Goal: Transaction & Acquisition: Purchase product/service

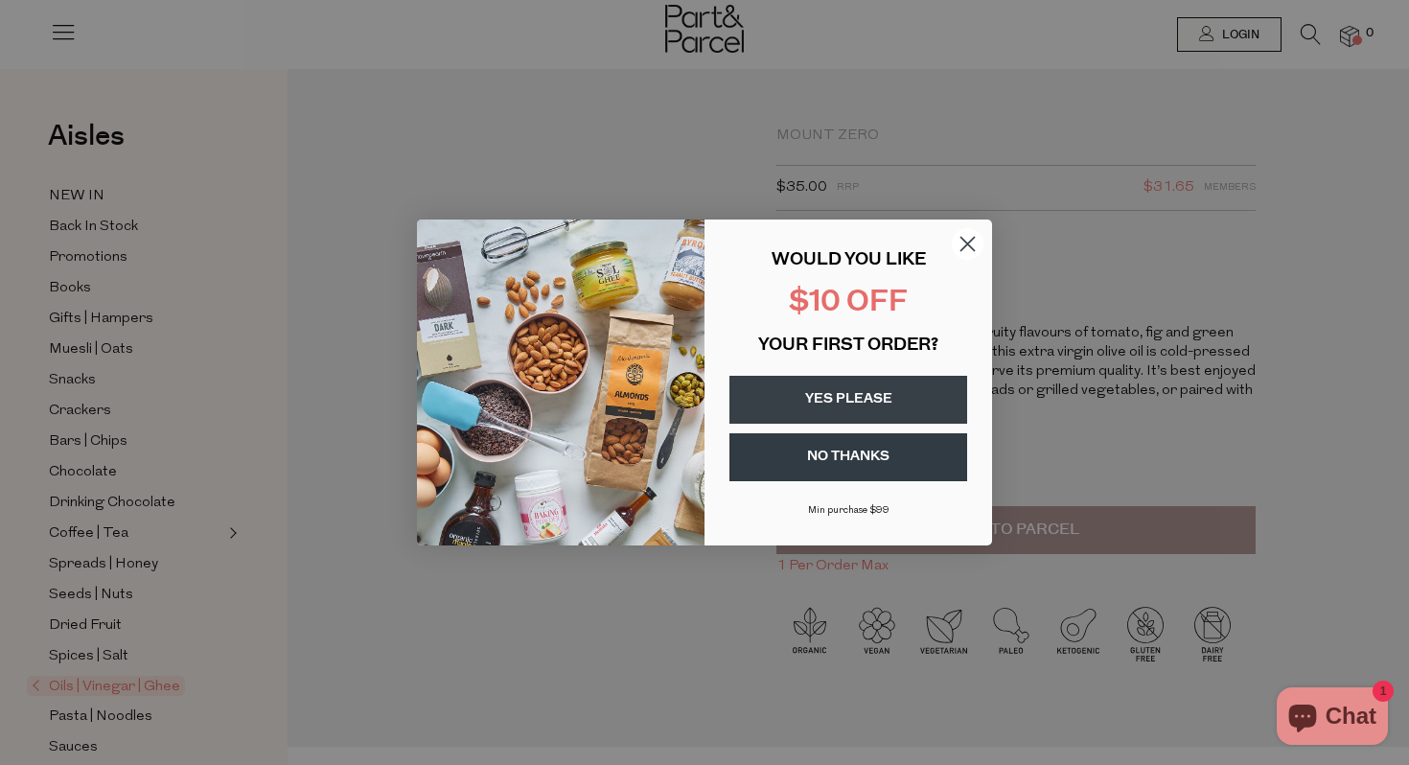
click at [860, 390] on button "YES PLEASE" at bounding box center [848, 400] width 238 height 48
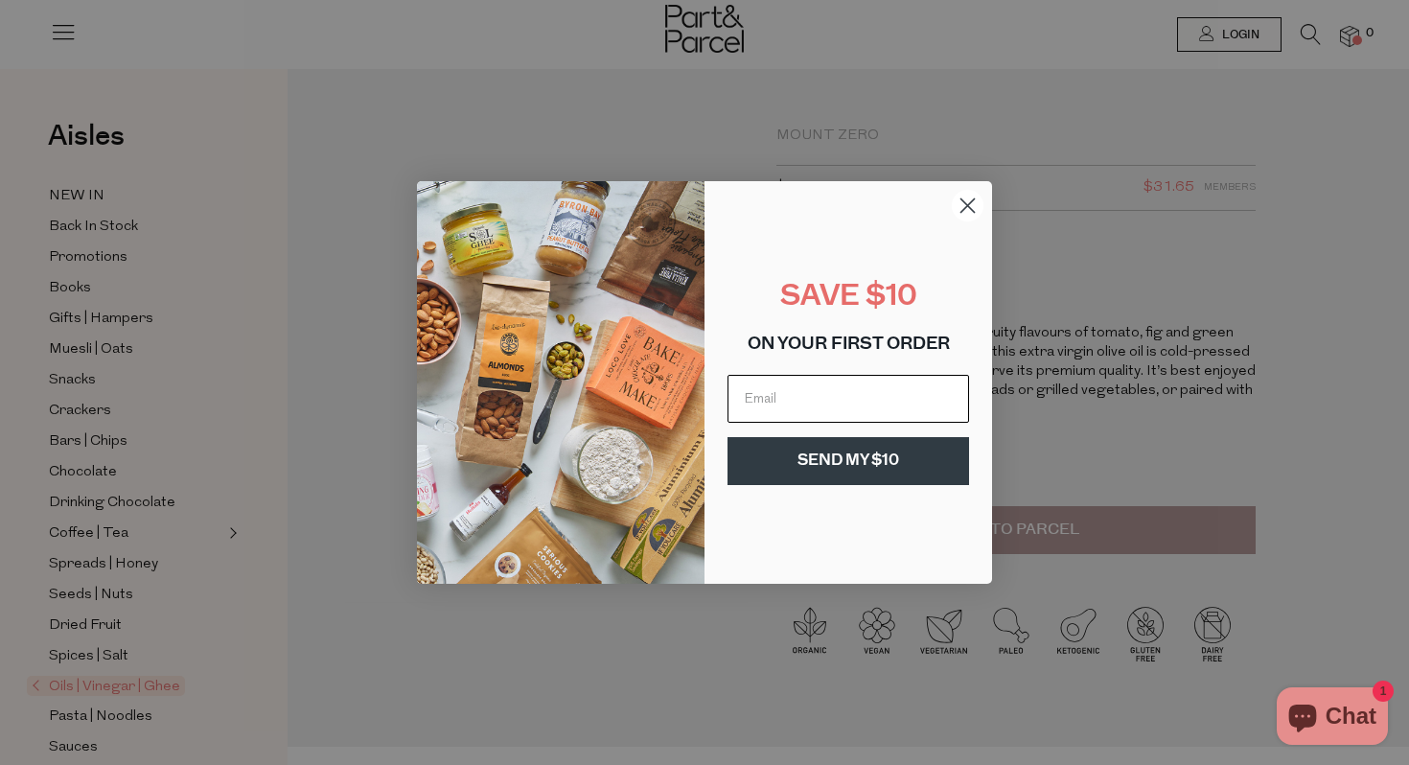
click at [799, 399] on input "Email" at bounding box center [848, 399] width 242 height 48
type input "lachlanburge@outlook.com.au"
click at [854, 455] on button "SEND MY $10" at bounding box center [848, 461] width 242 height 48
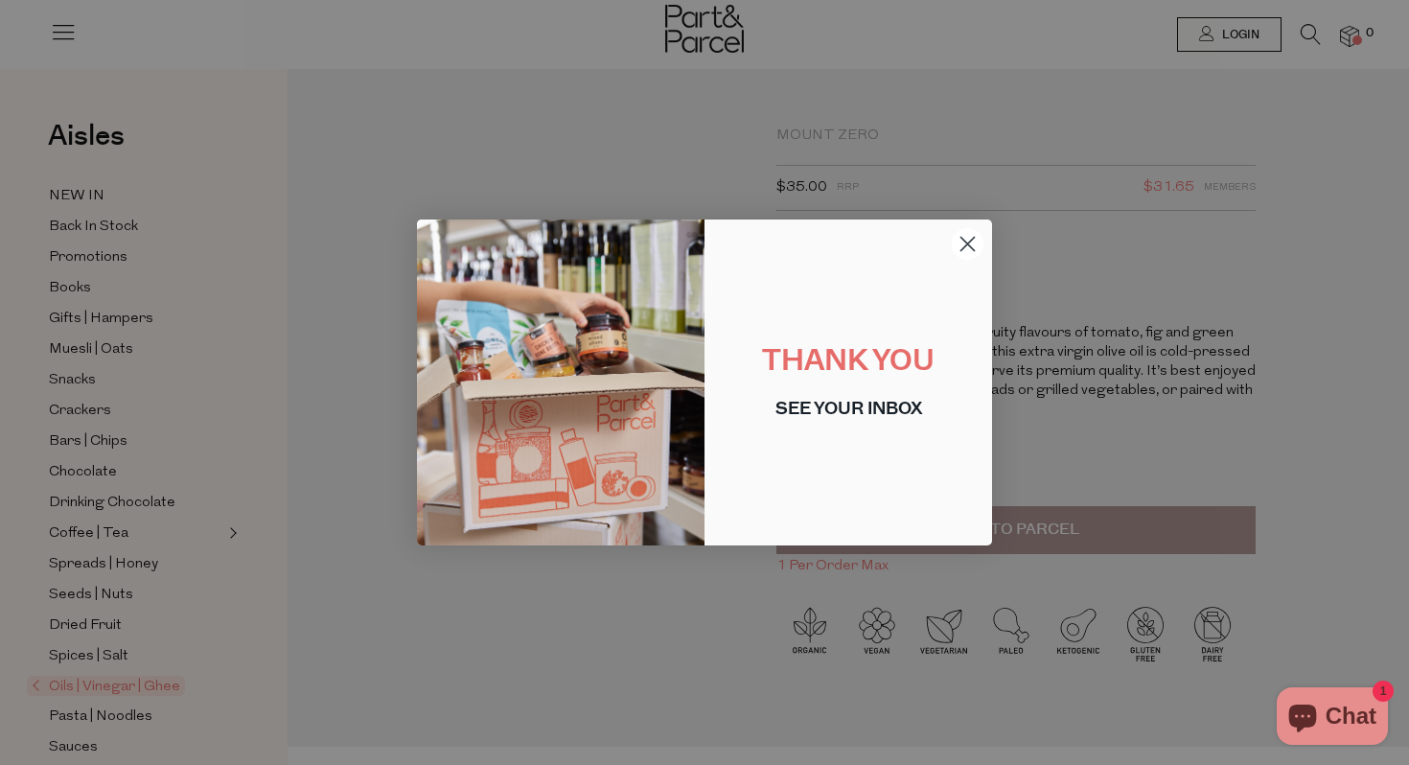
click at [959, 243] on circle "Close dialog" at bounding box center [968, 244] width 32 height 32
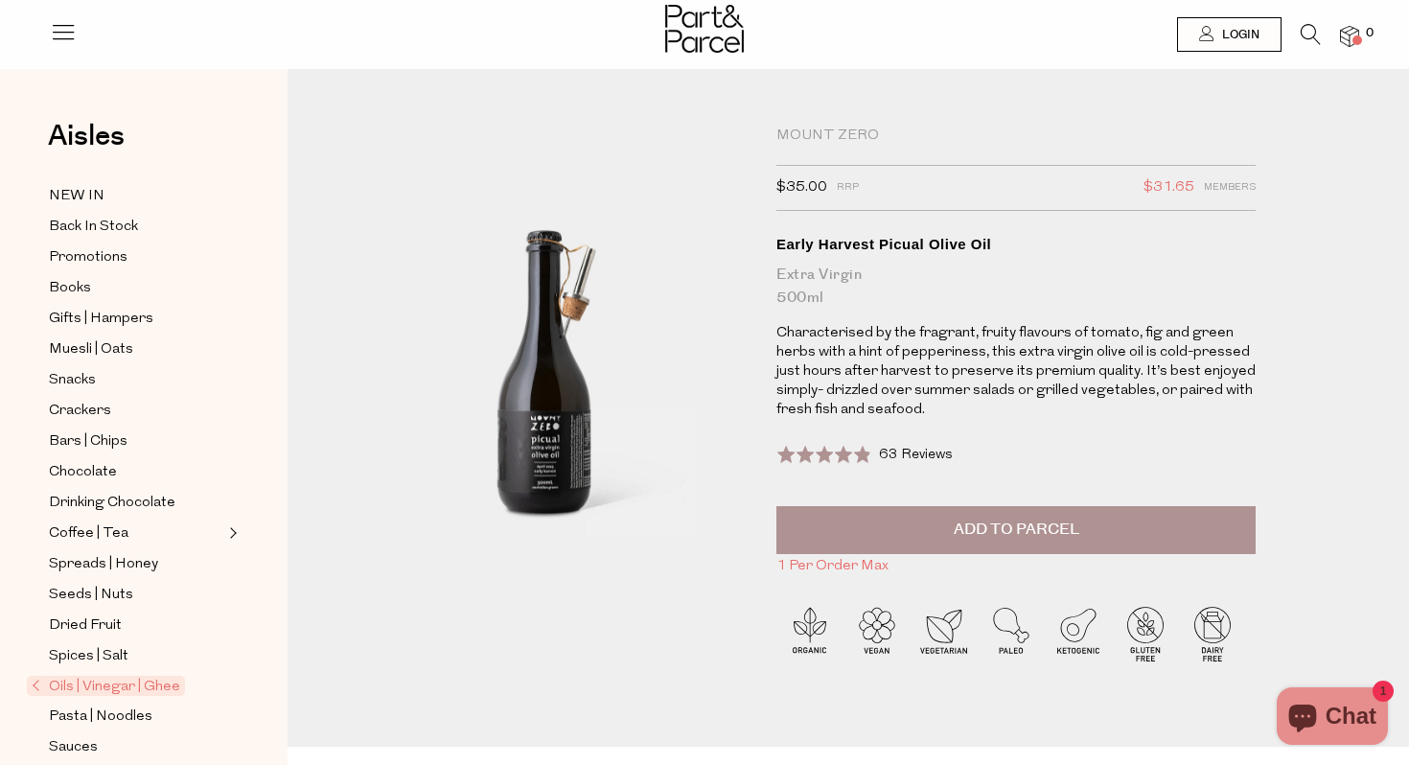
click at [58, 685] on span "Oils | Vinegar | Ghee" at bounding box center [106, 686] width 158 height 20
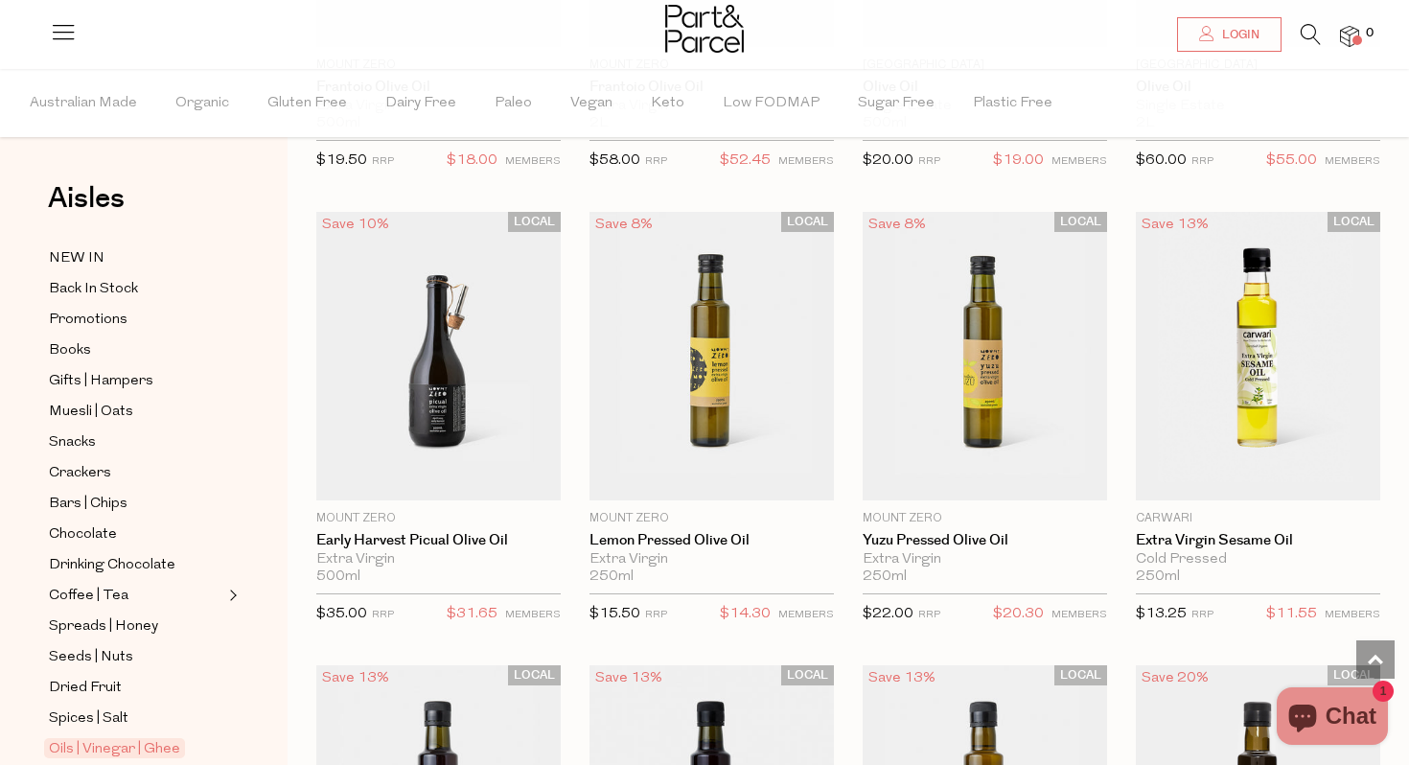
scroll to position [489, 0]
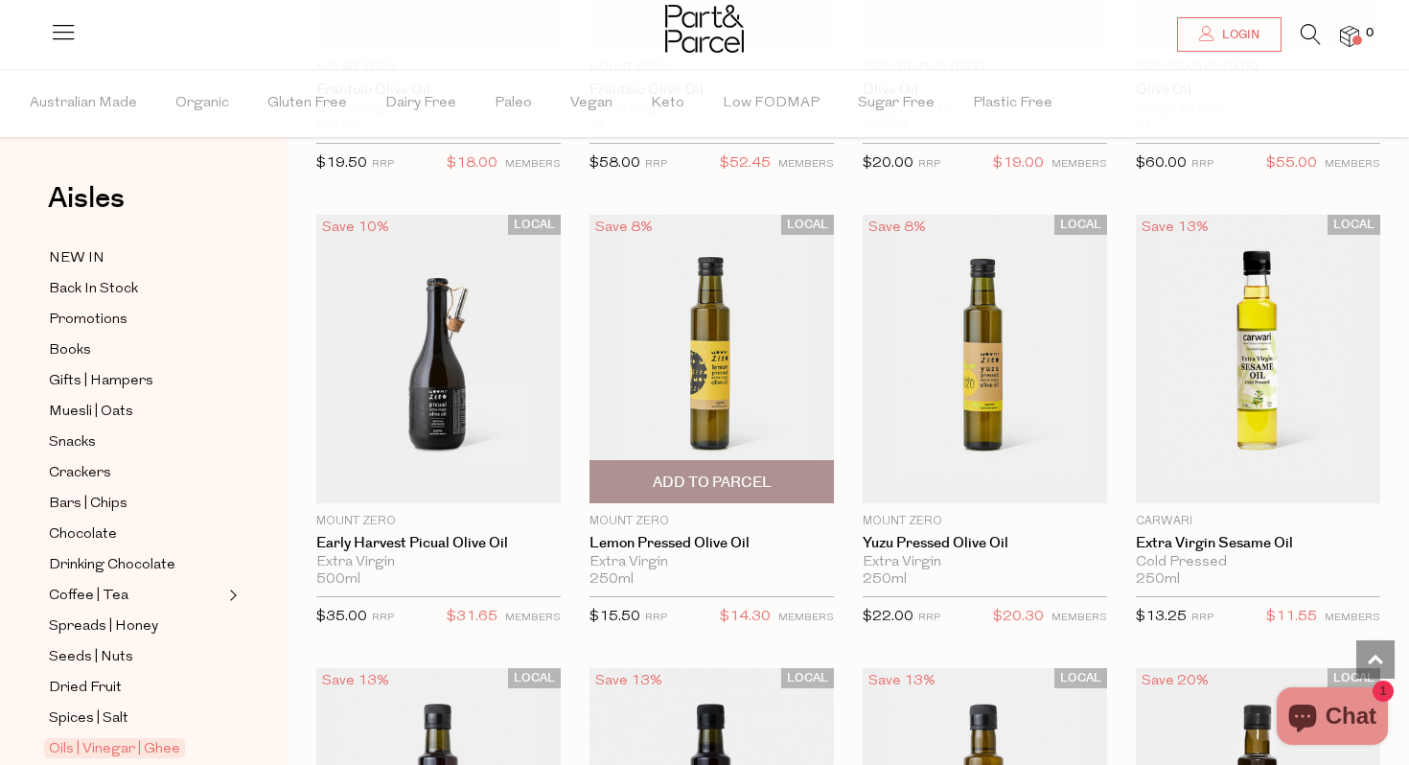
click at [710, 328] on img at bounding box center [711, 359] width 244 height 288
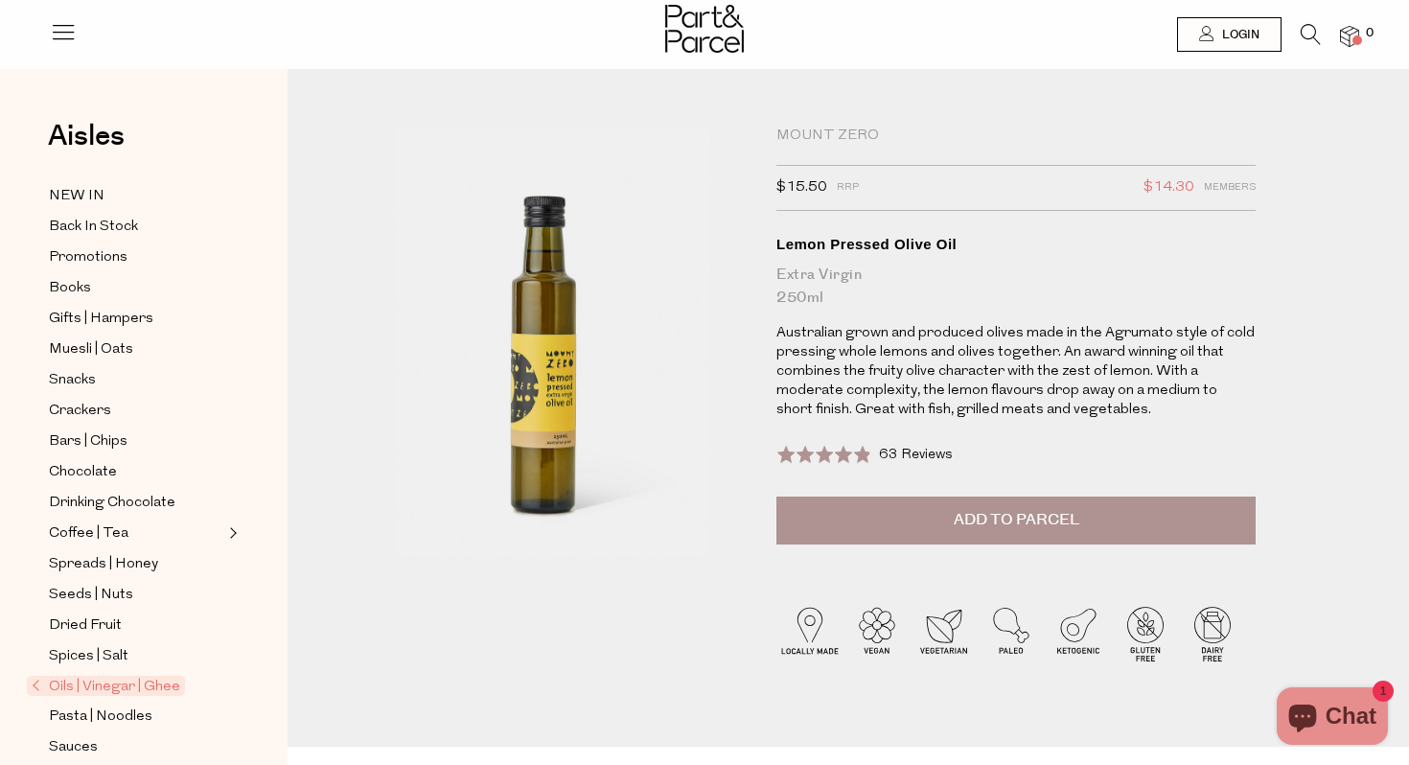
click at [557, 360] on img at bounding box center [546, 364] width 403 height 475
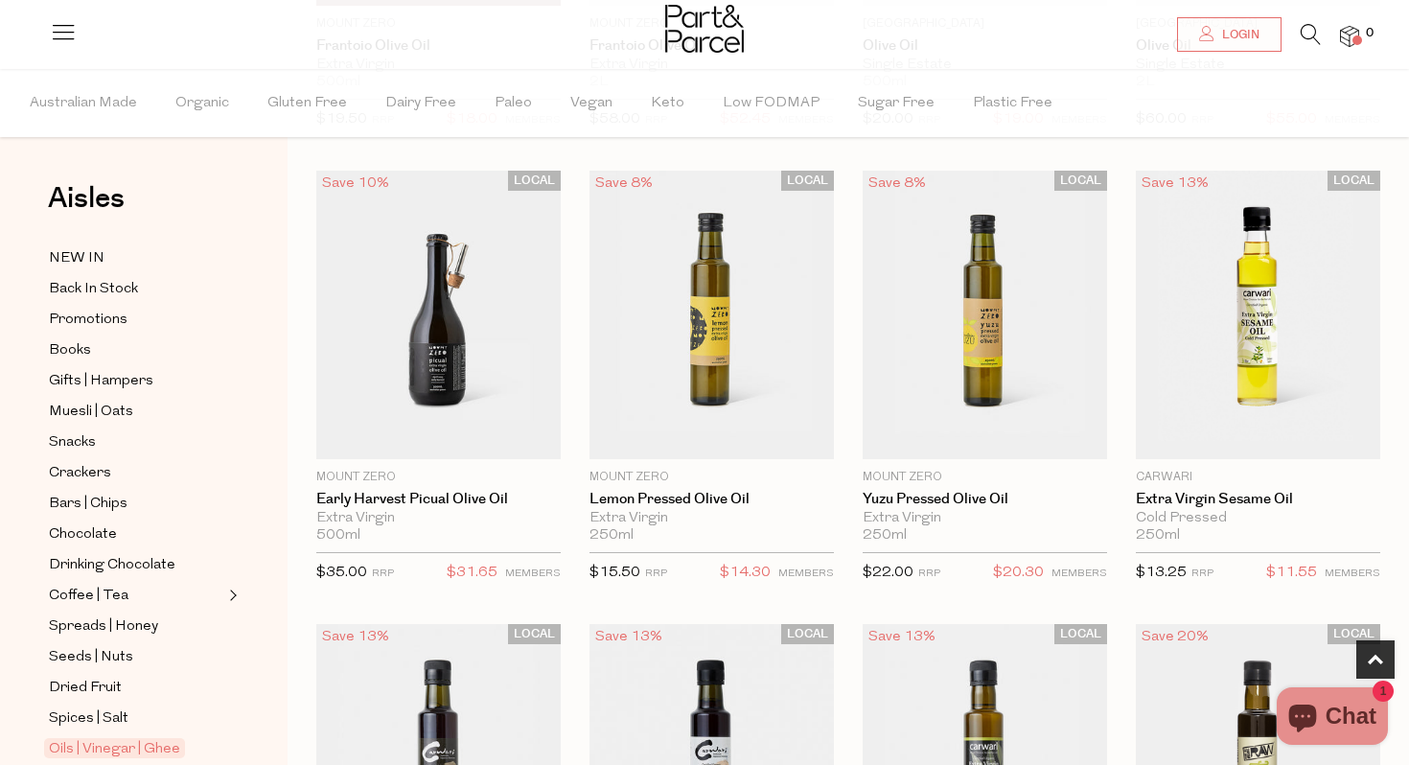
scroll to position [534, 0]
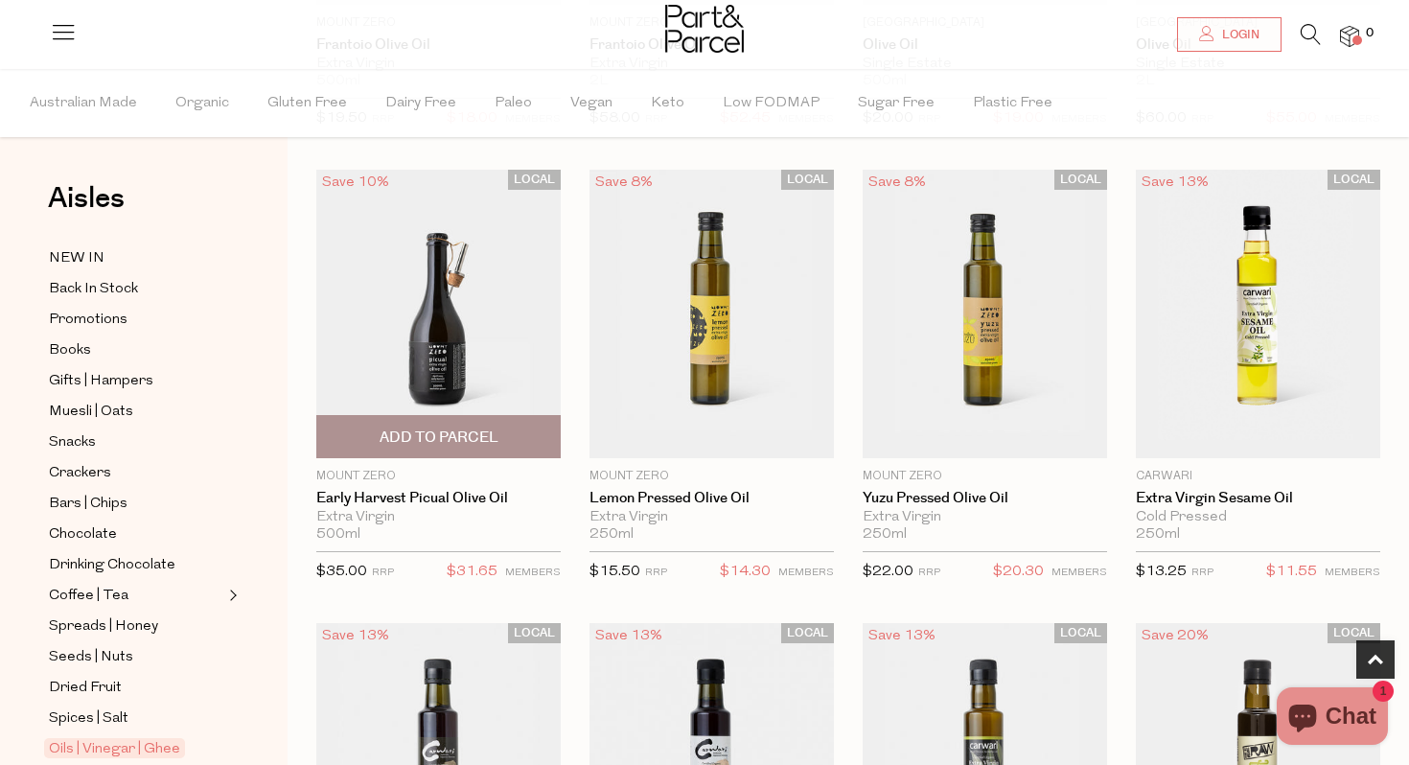
click at [467, 336] on img at bounding box center [438, 314] width 244 height 288
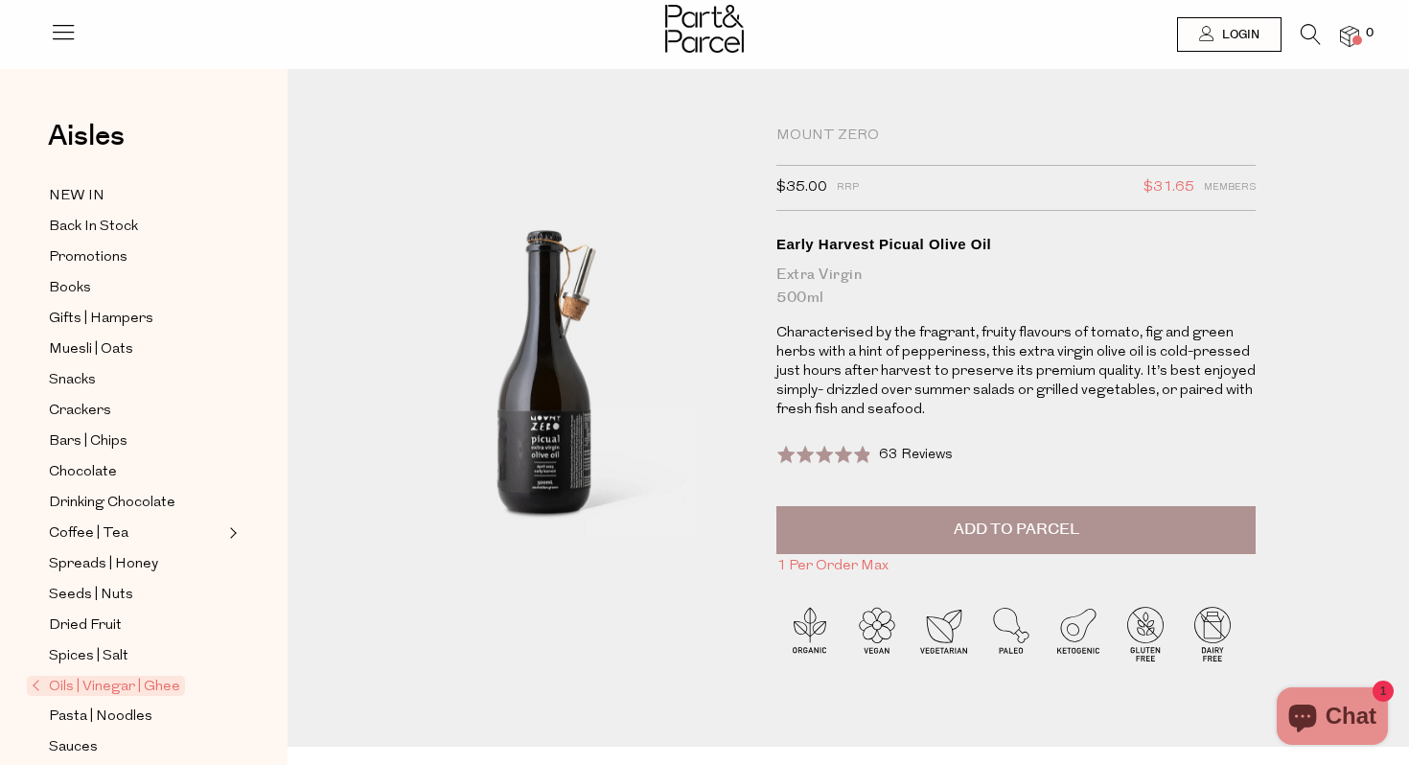
click at [981, 513] on button "Add to Parcel" at bounding box center [1015, 530] width 479 height 48
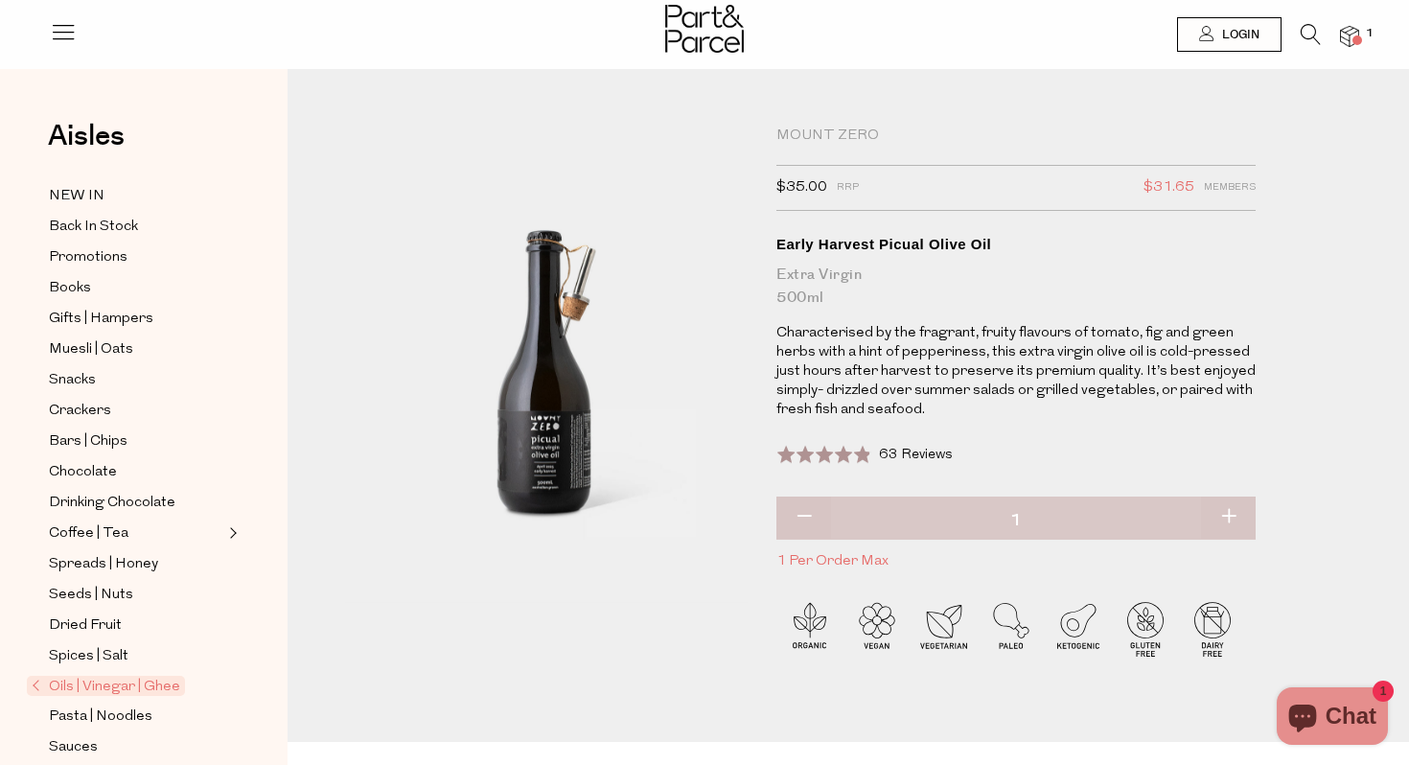
click at [1347, 44] on img at bounding box center [1349, 37] width 19 height 22
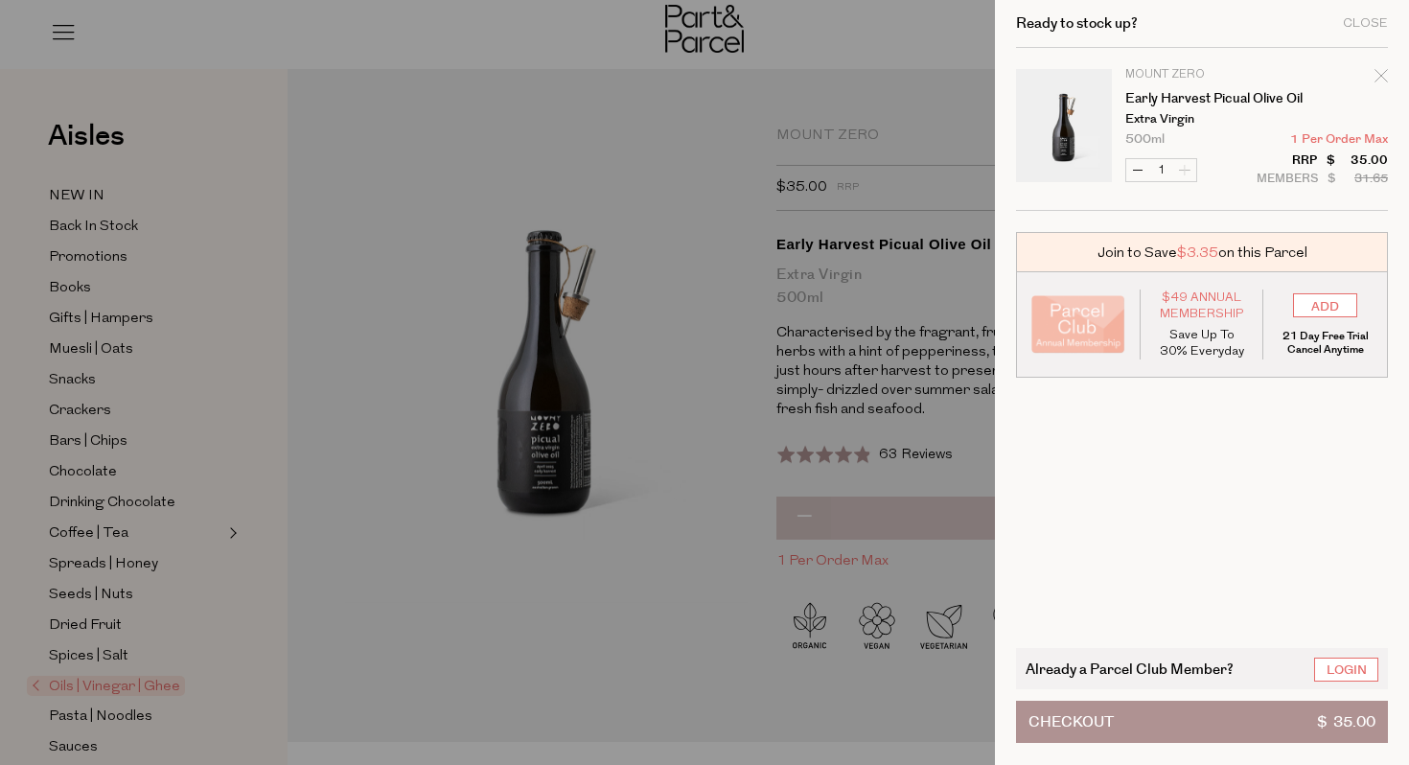
click at [1256, 703] on button "Checkout $ 35.00" at bounding box center [1202, 722] width 372 height 42
